Goal: Transaction & Acquisition: Purchase product/service

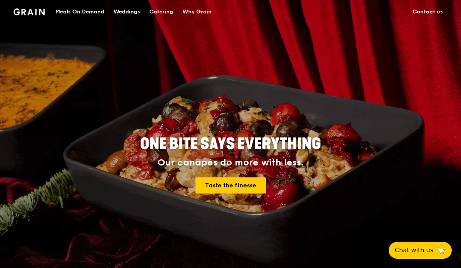
click at [149, 12] on link "Catering" at bounding box center [161, 11] width 33 height 23
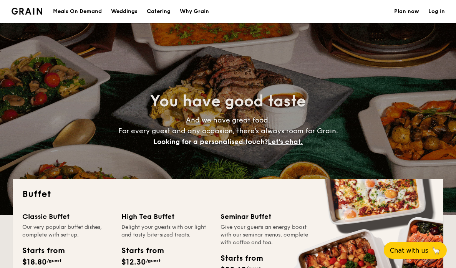
select select
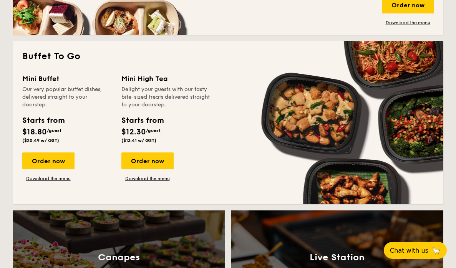
scroll to position [520, 0]
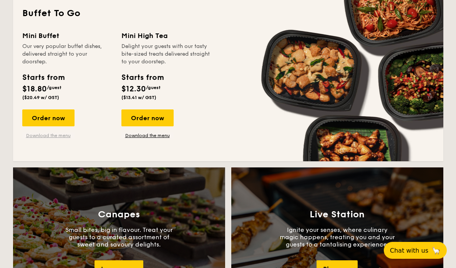
click at [56, 138] on link "Download the menu" at bounding box center [48, 136] width 52 height 6
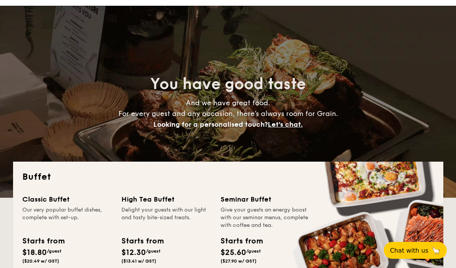
scroll to position [0, 0]
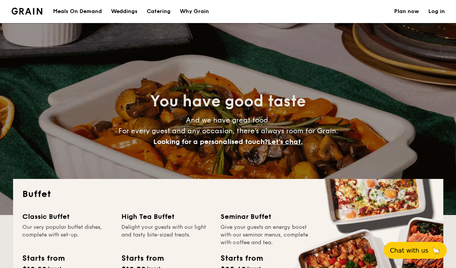
click at [79, 10] on div "Meals On Demand" at bounding box center [77, 11] width 49 height 23
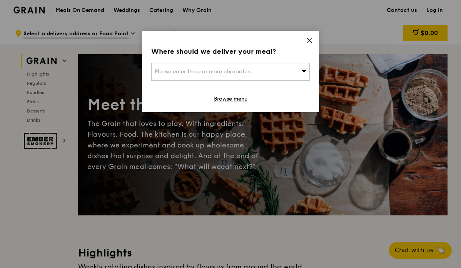
click at [253, 68] on div "Please enter three or more characters" at bounding box center [230, 72] width 158 height 18
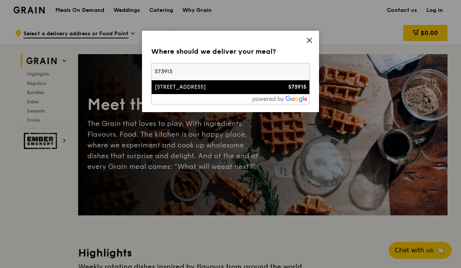
type input "573915"
click at [259, 91] on li "21 Sin Ming Walk 573915" at bounding box center [230, 87] width 158 height 14
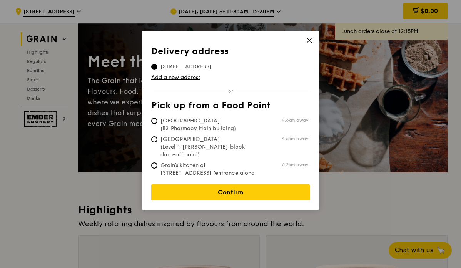
scroll to position [47, 0]
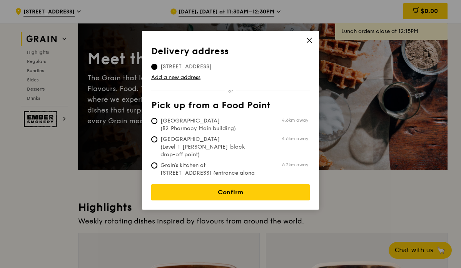
click at [223, 148] on span "Tan Tock Seng Hospital (Level 1 Ward block drop-off point)" at bounding box center [208, 147] width 115 height 23
click at [157, 143] on input "Tan Tock Seng Hospital (Level 1 Ward block drop-off point) 4.6km away" at bounding box center [154, 139] width 6 height 6
radio input "true"
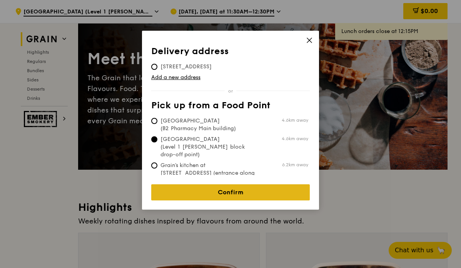
click at [227, 189] on link "Confirm" at bounding box center [230, 193] width 158 height 16
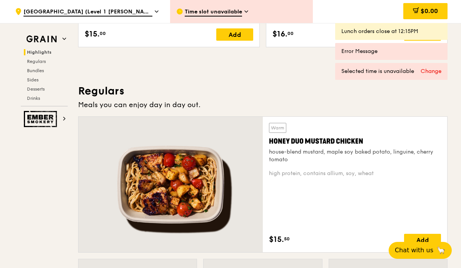
scroll to position [612, 0]
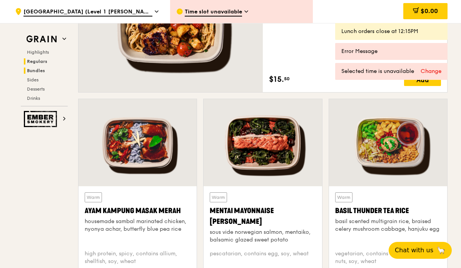
click at [35, 68] on span "Bundles" at bounding box center [36, 70] width 18 height 5
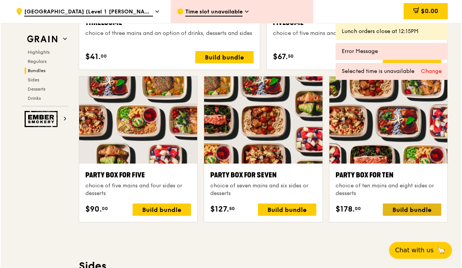
scroll to position [1497, 0]
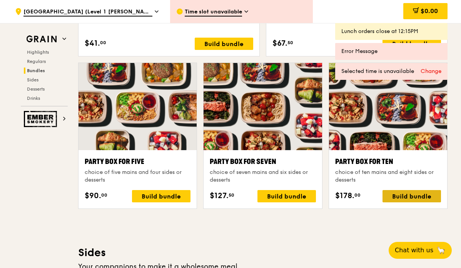
click at [415, 201] on div "Build bundle" at bounding box center [411, 196] width 58 height 12
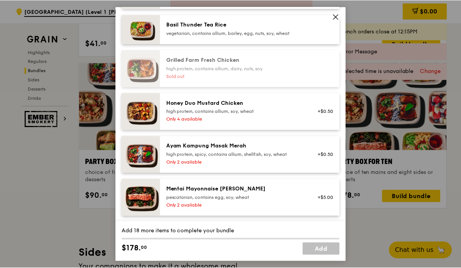
scroll to position [249, 0]
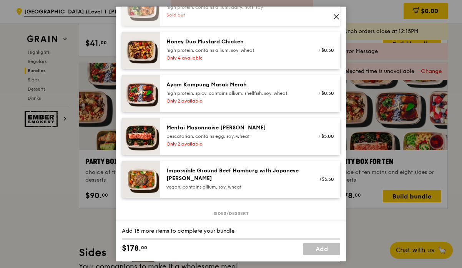
click at [335, 17] on icon at bounding box center [336, 16] width 7 height 7
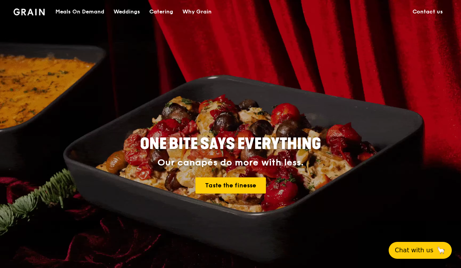
click at [98, 14] on div "Meals On Demand" at bounding box center [79, 11] width 49 height 23
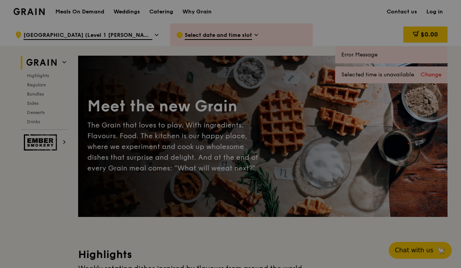
click at [174, 126] on div at bounding box center [230, 134] width 461 height 268
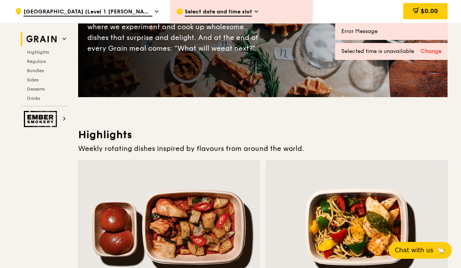
scroll to position [132, 0]
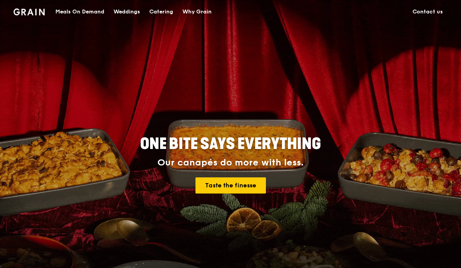
click at [168, 16] on div "Catering" at bounding box center [161, 11] width 24 height 23
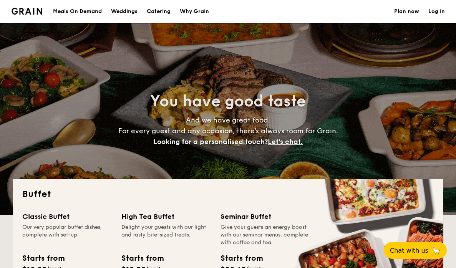
select select
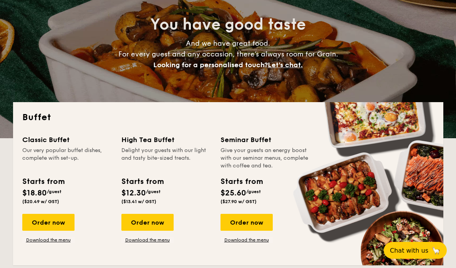
scroll to position [120, 0]
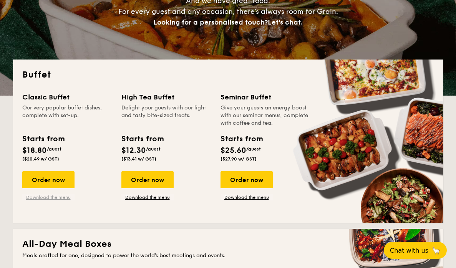
click at [54, 199] on link "Download the menu" at bounding box center [48, 198] width 52 height 6
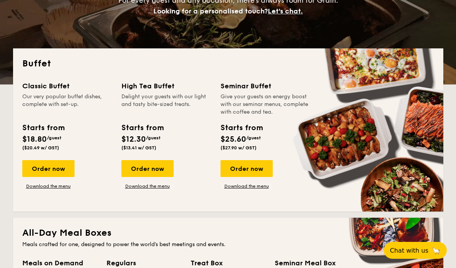
scroll to position [112, 0]
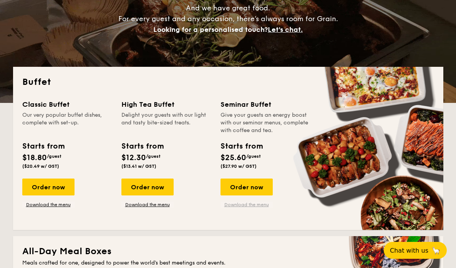
click at [242, 205] on link "Download the menu" at bounding box center [247, 205] width 52 height 6
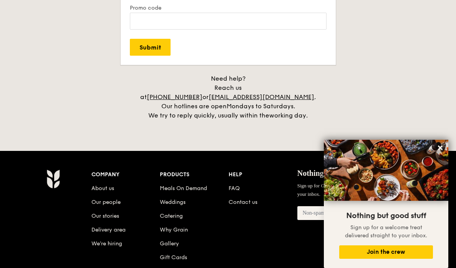
scroll to position [1661, 0]
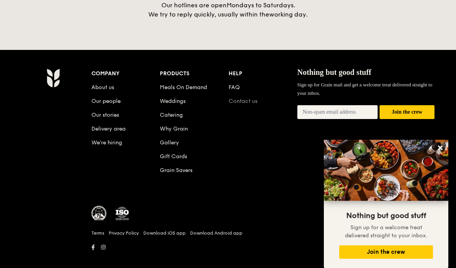
click at [241, 98] on link "Contact us" at bounding box center [243, 101] width 29 height 7
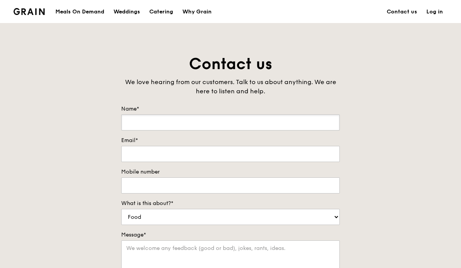
click at [265, 115] on input "Name*" at bounding box center [230, 123] width 218 height 16
click at [85, 13] on div "Meals On Demand" at bounding box center [79, 11] width 49 height 23
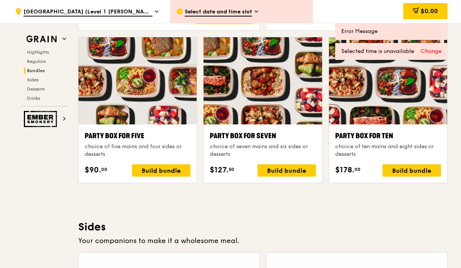
scroll to position [1617, 0]
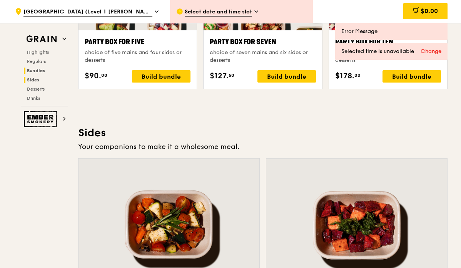
click at [37, 81] on span "Sides" at bounding box center [33, 79] width 12 height 5
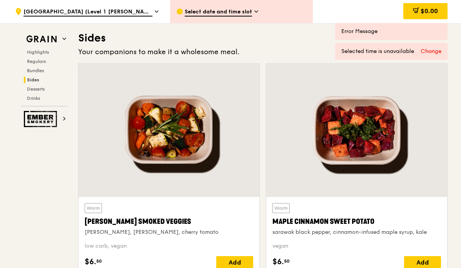
scroll to position [1713, 0]
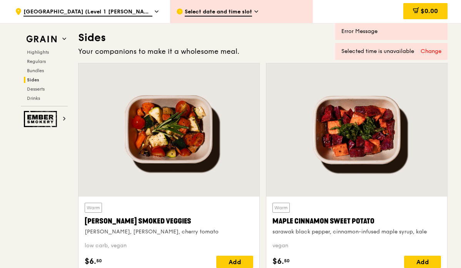
click at [43, 65] on div "Highlights Regulars Bundles Sides Desserts Drinks" at bounding box center [44, 75] width 47 height 52
click at [42, 62] on span "Regulars" at bounding box center [37, 61] width 20 height 5
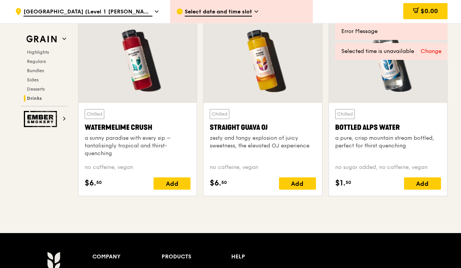
scroll to position [3259, 0]
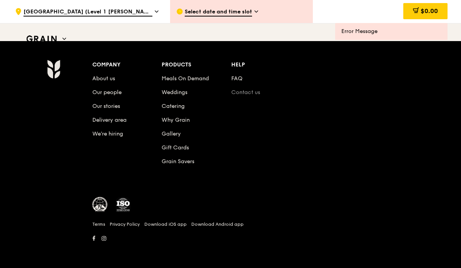
click at [248, 91] on link "Contact us" at bounding box center [245, 92] width 29 height 7
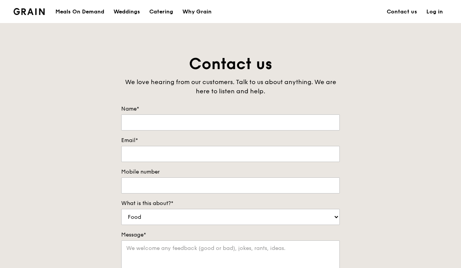
click at [83, 9] on div "Meals On Demand" at bounding box center [79, 11] width 49 height 23
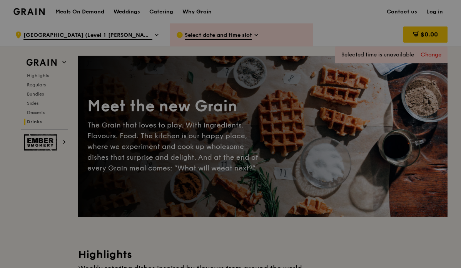
click at [166, 13] on div at bounding box center [230, 134] width 461 height 268
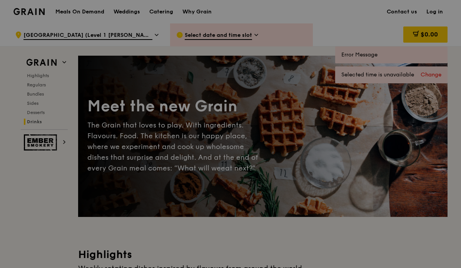
click at [164, 13] on div at bounding box center [230, 134] width 461 height 268
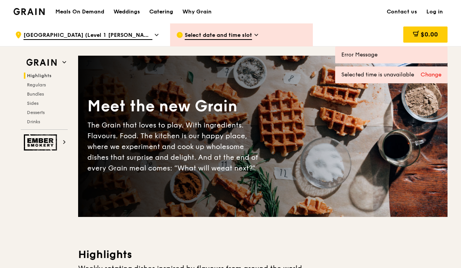
click at [166, 10] on div "Catering" at bounding box center [161, 11] width 24 height 23
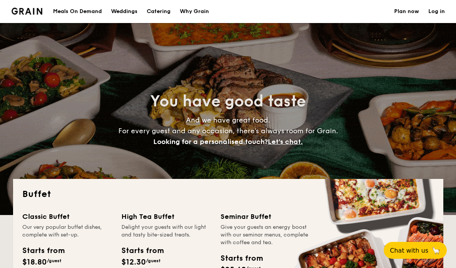
select select
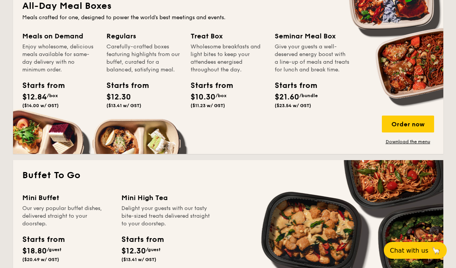
scroll to position [417, 0]
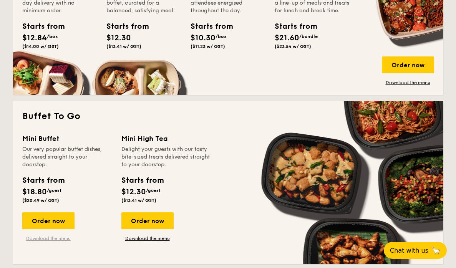
click at [60, 239] on link "Download the menu" at bounding box center [48, 239] width 52 height 6
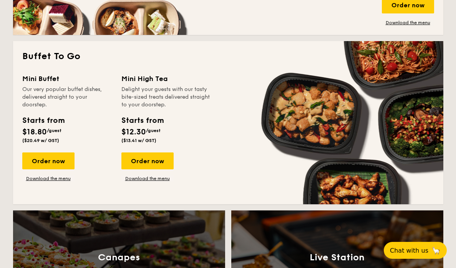
scroll to position [422, 0]
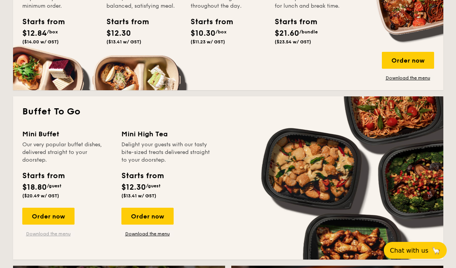
click at [52, 233] on link "Download the menu" at bounding box center [48, 234] width 52 height 6
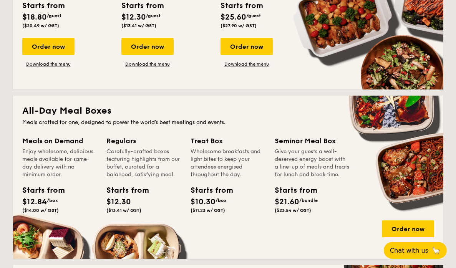
scroll to position [0, 0]
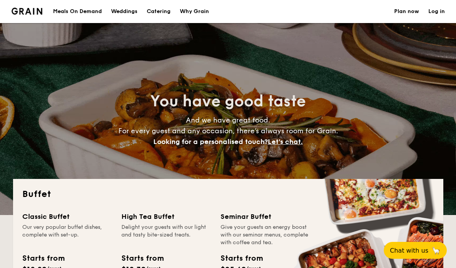
click at [89, 16] on div "Meals On Demand" at bounding box center [77, 11] width 49 height 23
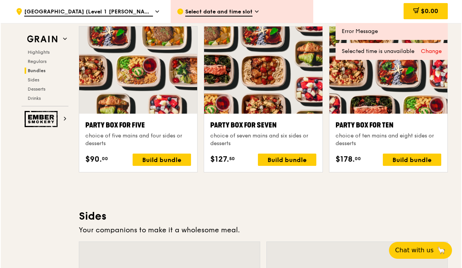
scroll to position [1533, 0]
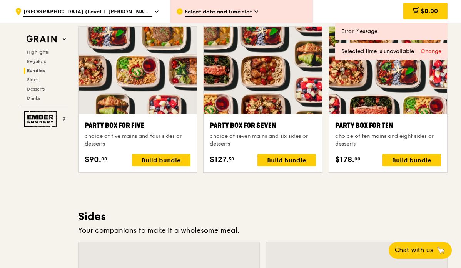
click at [406, 145] on div "choice of ten mains and eight sides or desserts" at bounding box center [388, 140] width 106 height 15
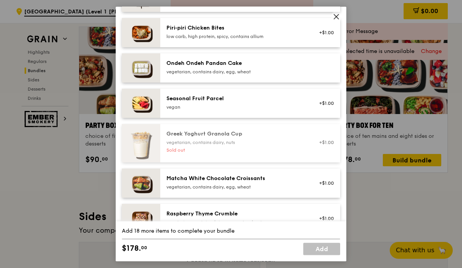
scroll to position [996, 0]
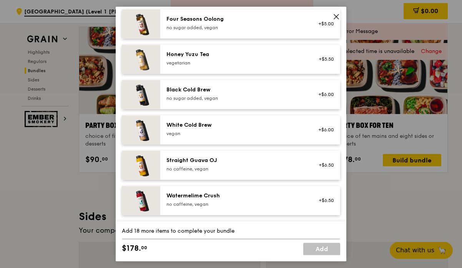
click at [336, 21] on span at bounding box center [336, 17] width 7 height 8
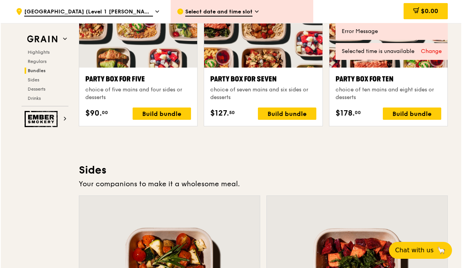
scroll to position [1578, 0]
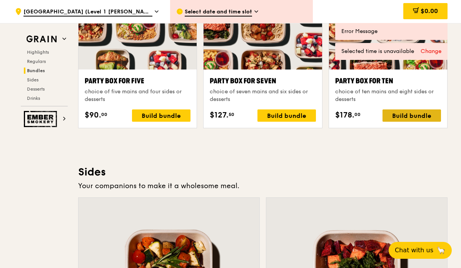
click at [416, 114] on div "Build bundle" at bounding box center [411, 116] width 58 height 12
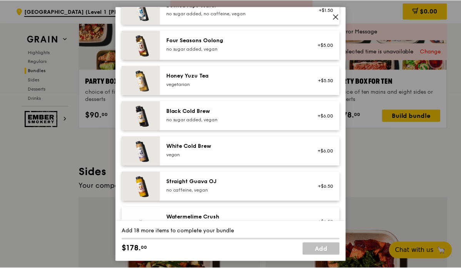
scroll to position [996, 0]
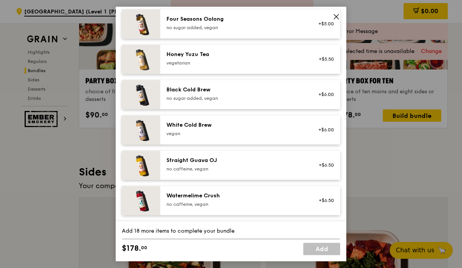
click at [331, 16] on span at bounding box center [336, 16] width 11 height 11
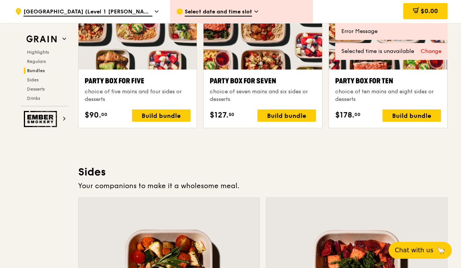
click at [355, 84] on div "Party Box for Ten" at bounding box center [388, 81] width 106 height 11
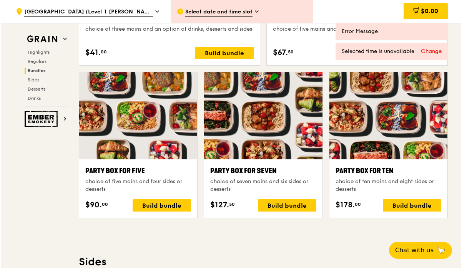
scroll to position [1470, 0]
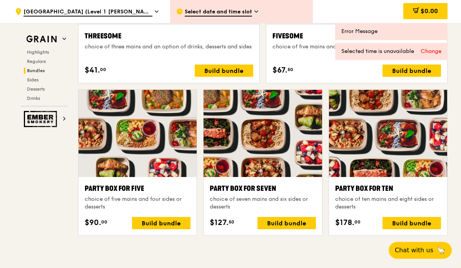
click at [354, 200] on div "choice of ten mains and eight sides or desserts" at bounding box center [388, 203] width 106 height 15
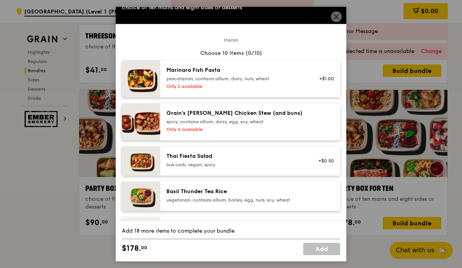
scroll to position [0, 0]
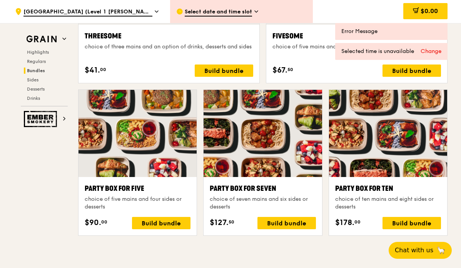
drag, startPoint x: 362, startPoint y: 206, endPoint x: 329, endPoint y: 181, distance: 42.0
click at [329, 181] on div "Party Box for Ten choice of ten mains and eight sides or desserts $178. 00 Buil…" at bounding box center [388, 206] width 118 height 58
copy div "Party Box for Ten choice of ten mains and eight sides or desserts"
click at [400, 224] on div "Build bundle" at bounding box center [411, 223] width 58 height 12
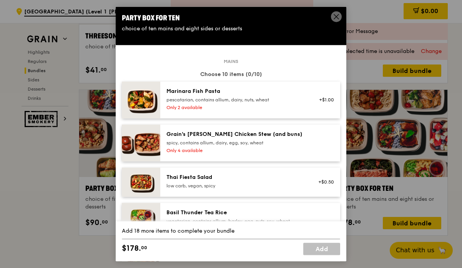
drag, startPoint x: 151, startPoint y: 250, endPoint x: 120, endPoint y: 252, distance: 30.4
click at [120, 252] on div "Add 18 more items to complete your bundle $178. 00 Add" at bounding box center [231, 242] width 231 height 40
copy div "$178. 00"
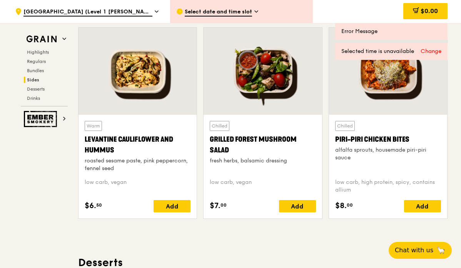
scroll to position [2098, 0]
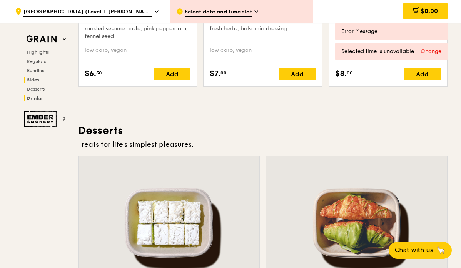
click at [37, 97] on span "Drinks" at bounding box center [34, 98] width 15 height 5
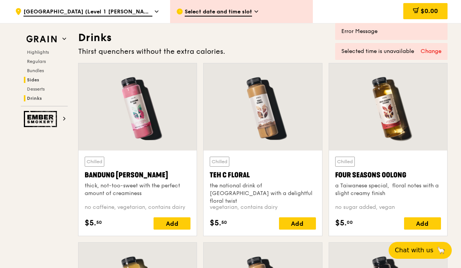
click at [36, 78] on span "Sides" at bounding box center [33, 79] width 12 height 5
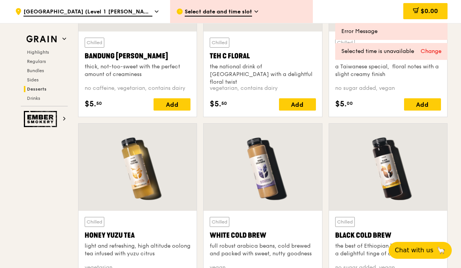
scroll to position [2823, 0]
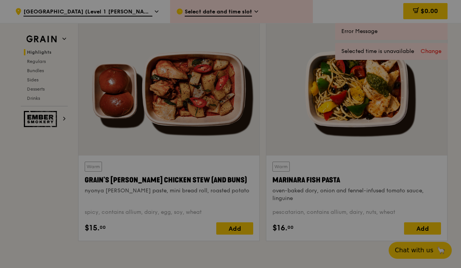
scroll to position [488, 0]
